Goal: Task Accomplishment & Management: Manage account settings

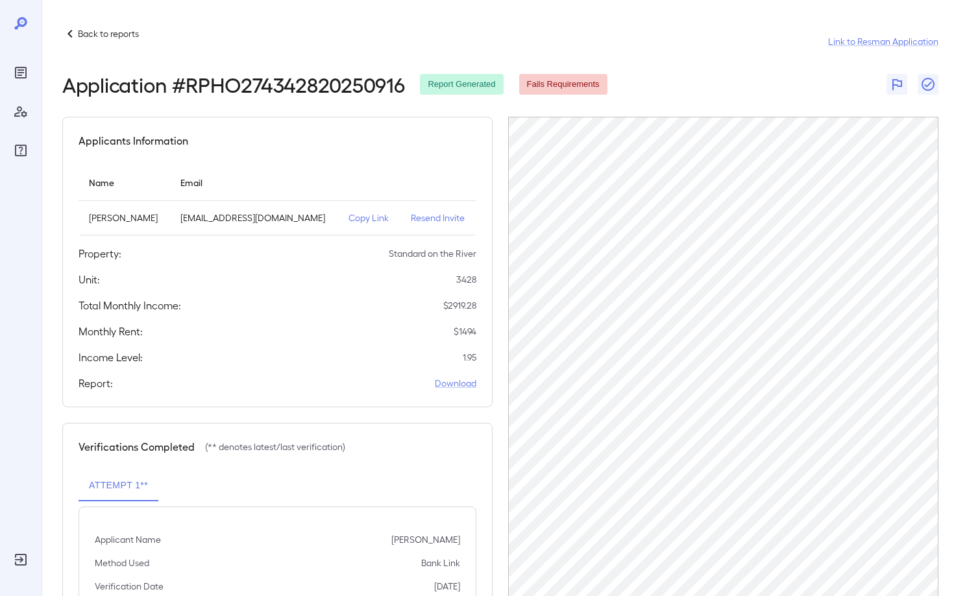
scroll to position [55, 0]
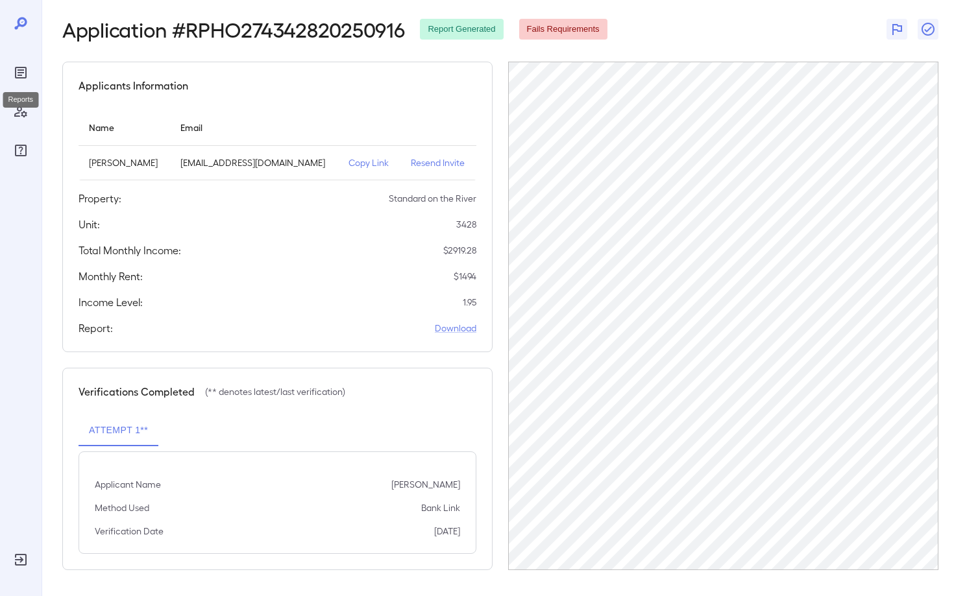
click at [23, 74] on icon "Reports" at bounding box center [21, 73] width 16 height 16
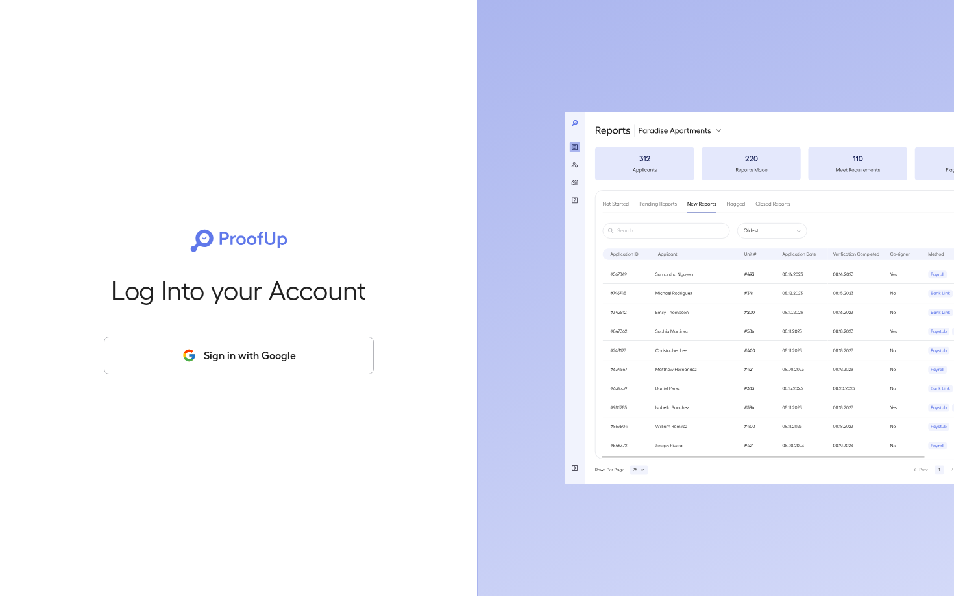
click at [260, 361] on button "Sign in with Google" at bounding box center [239, 356] width 270 height 38
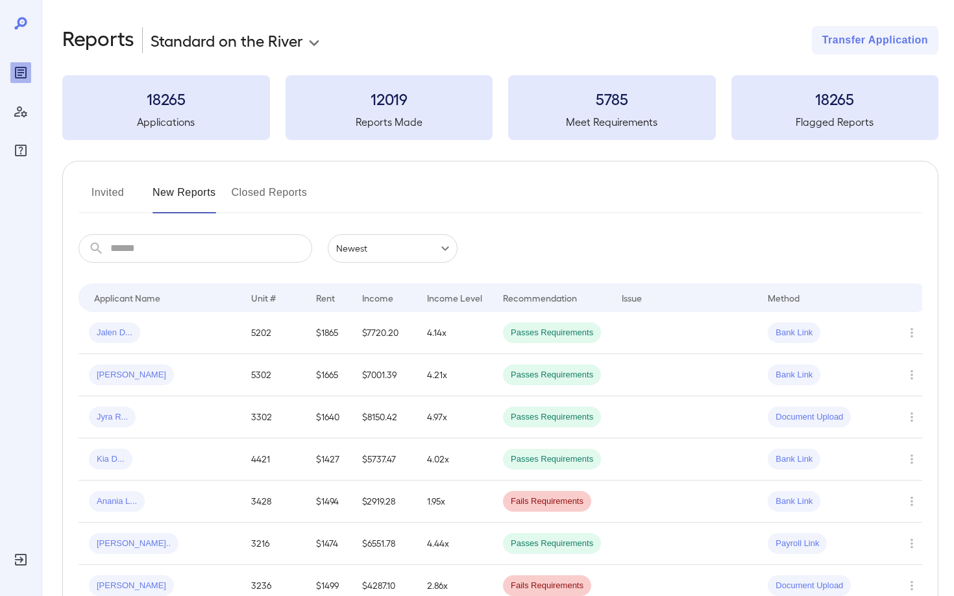
click at [197, 240] on input "text" at bounding box center [211, 248] width 202 height 29
click at [114, 197] on button "Invited" at bounding box center [108, 197] width 58 height 31
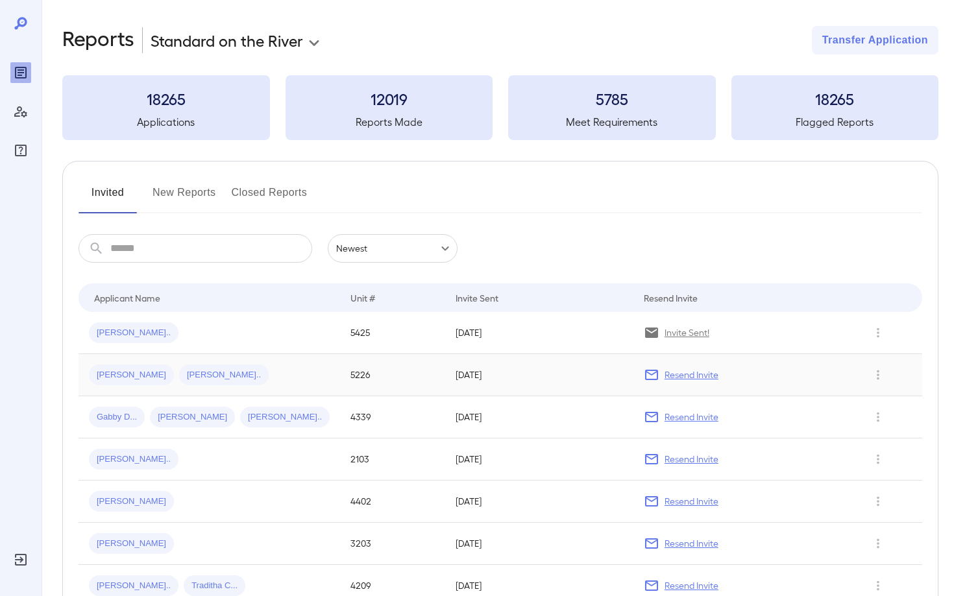
click at [702, 379] on p "Resend Invite" at bounding box center [692, 375] width 54 height 13
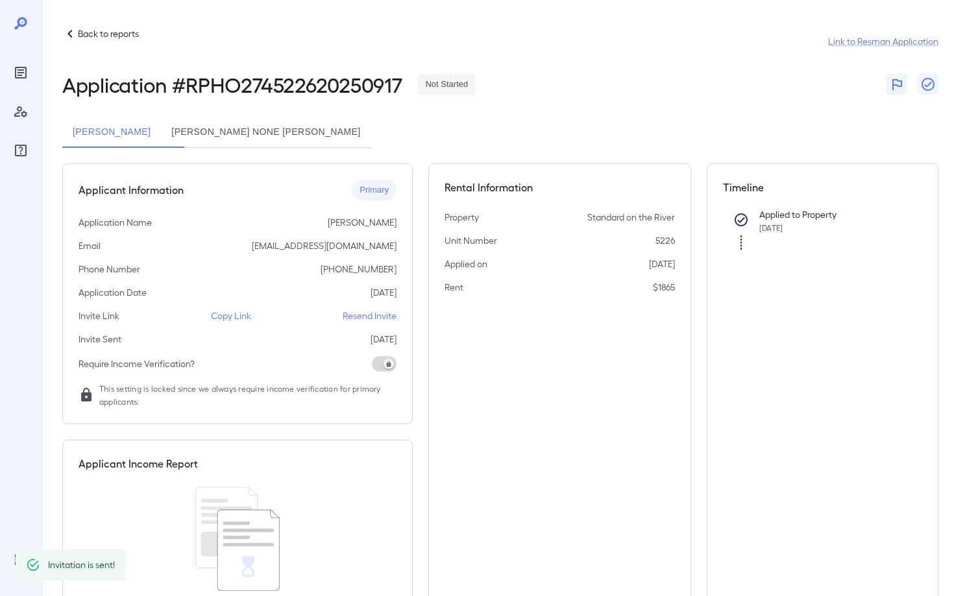
click at [373, 318] on p "Resend Invite" at bounding box center [370, 316] width 54 height 13
click at [247, 137] on button "Raul None Medina" at bounding box center [266, 132] width 210 height 31
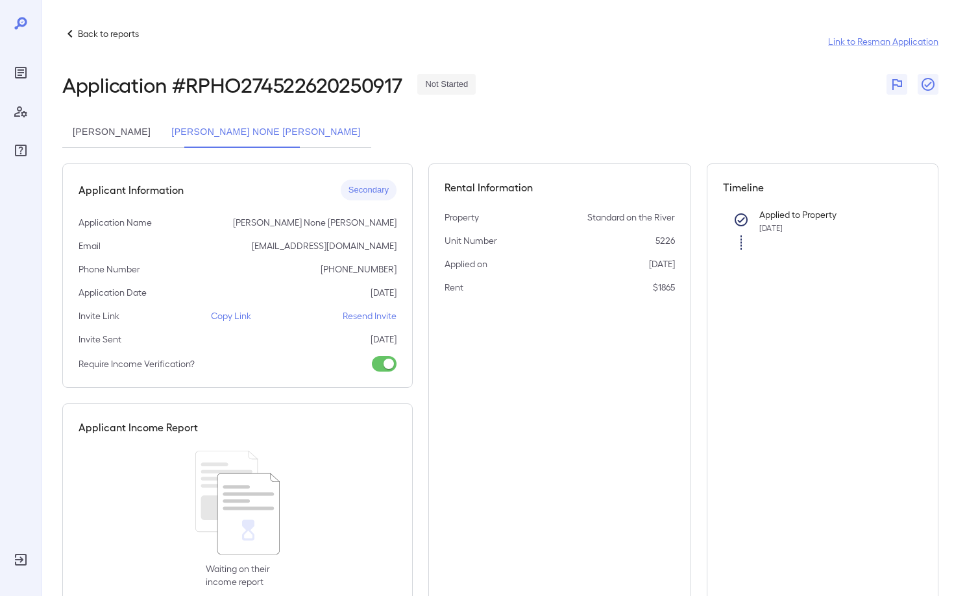
click at [374, 315] on p "Resend Invite" at bounding box center [370, 316] width 54 height 13
click at [21, 26] on icon at bounding box center [20, 23] width 12 height 12
click at [21, 21] on icon at bounding box center [21, 24] width 16 height 16
click at [111, 36] on p "Back to reports" at bounding box center [108, 33] width 61 height 13
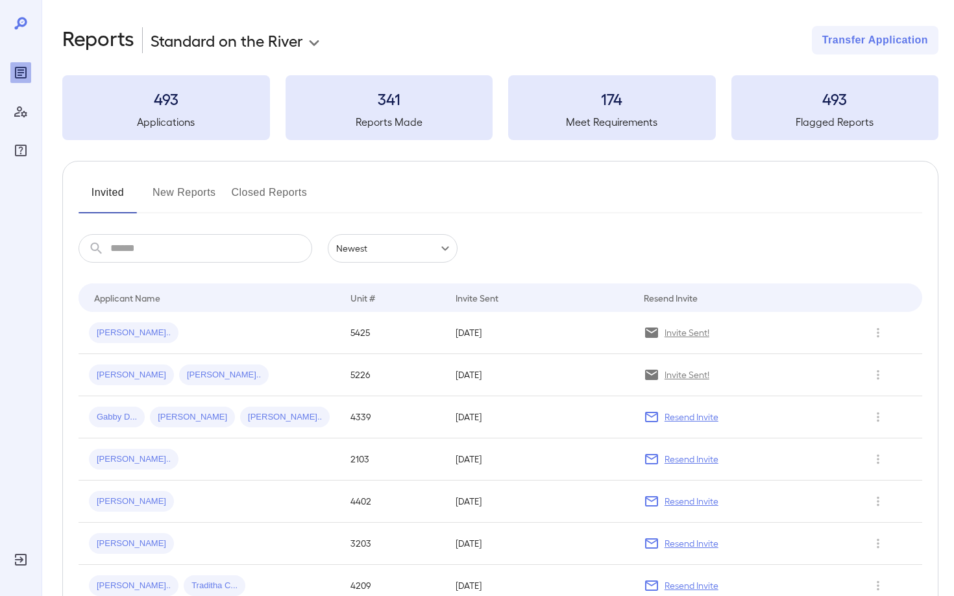
click at [191, 196] on button "New Reports" at bounding box center [185, 197] width 64 height 31
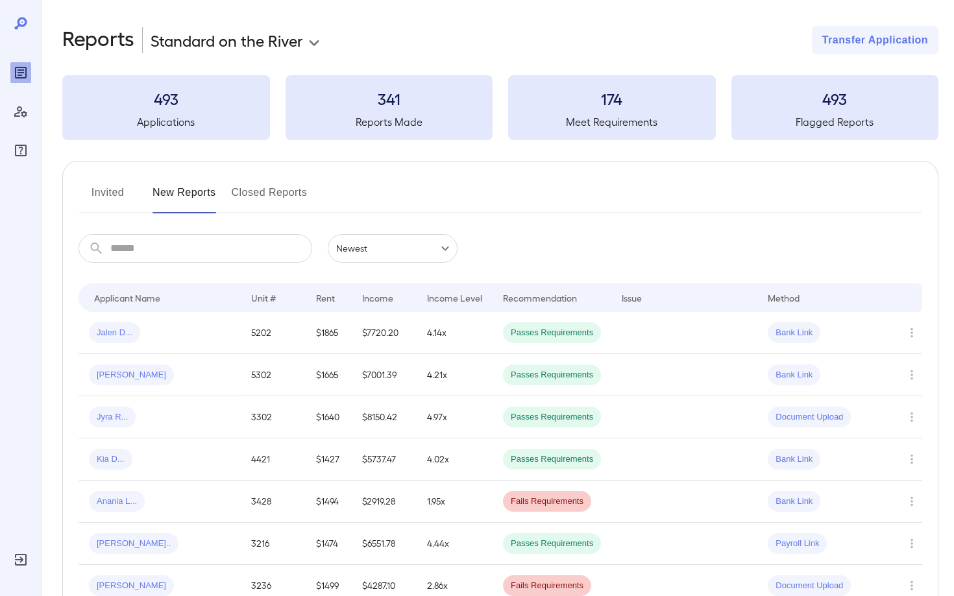
click at [175, 252] on input "text" at bounding box center [211, 248] width 202 height 29
click at [119, 499] on span "Anania L..." at bounding box center [117, 502] width 56 height 12
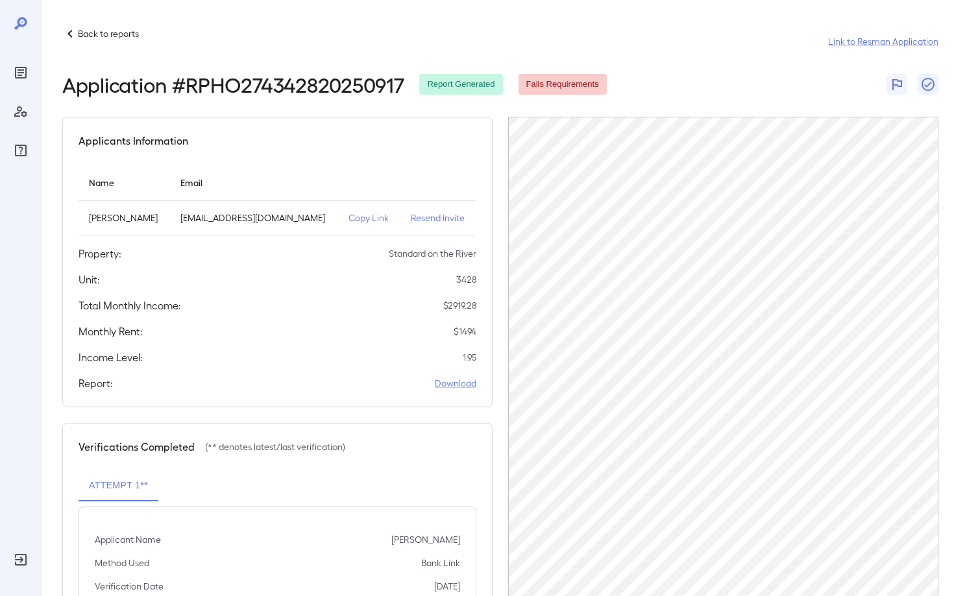
click at [428, 219] on p "Resend Invite" at bounding box center [438, 218] width 55 height 13
click at [71, 34] on icon at bounding box center [70, 34] width 16 height 16
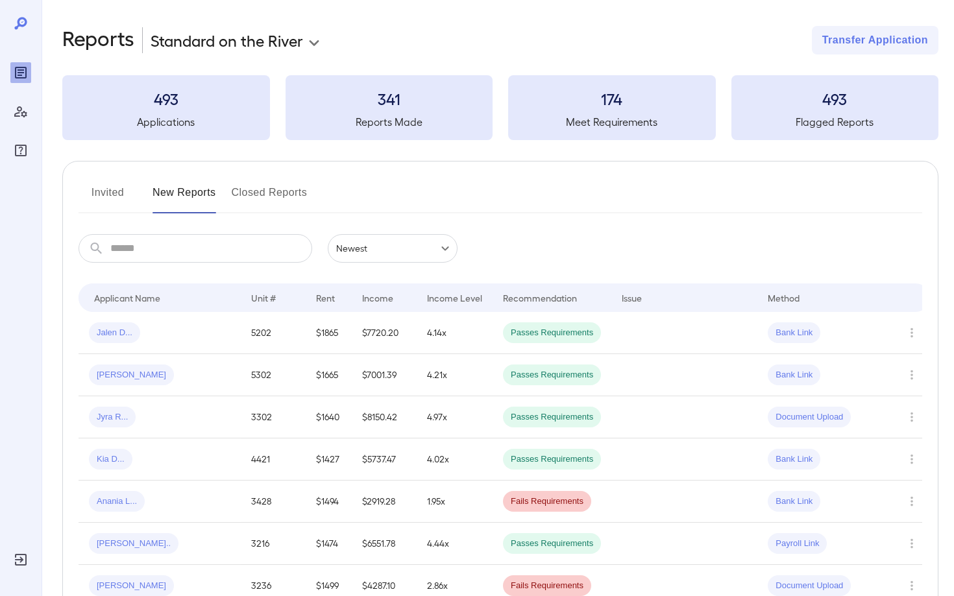
click at [117, 197] on button "Invited" at bounding box center [108, 197] width 58 height 31
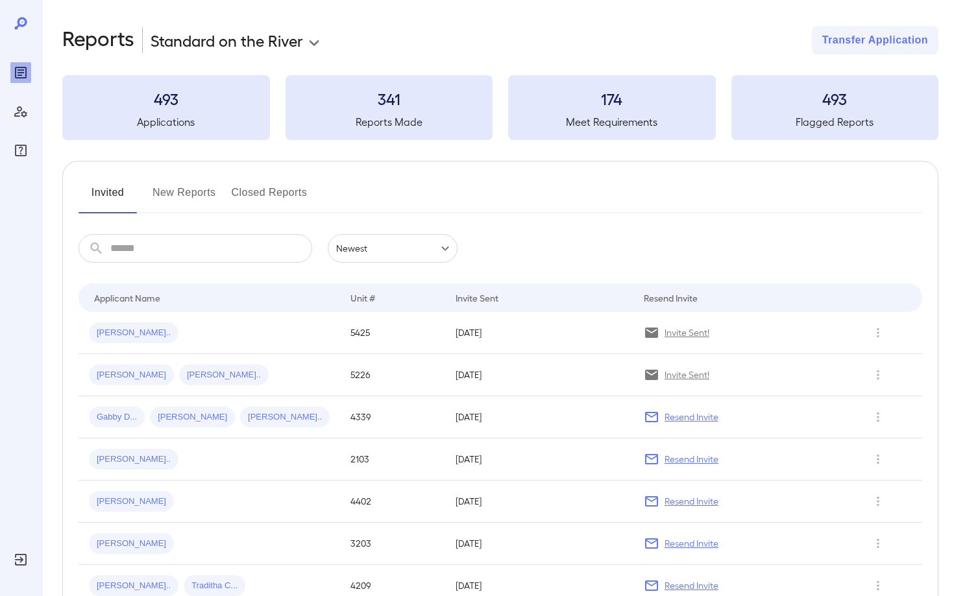
click at [183, 193] on button "New Reports" at bounding box center [185, 197] width 64 height 31
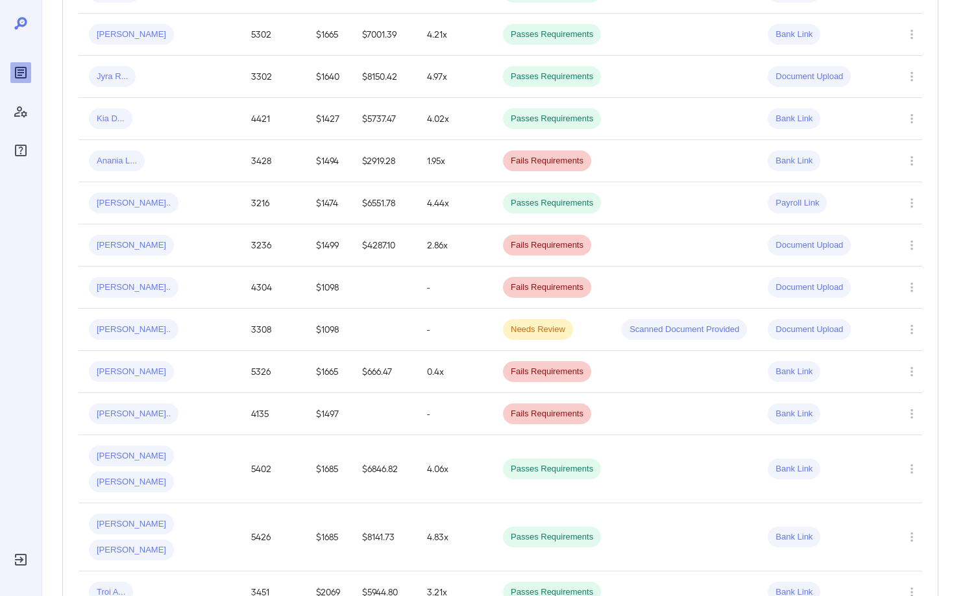
scroll to position [344, 0]
